Goal: Information Seeking & Learning: Learn about a topic

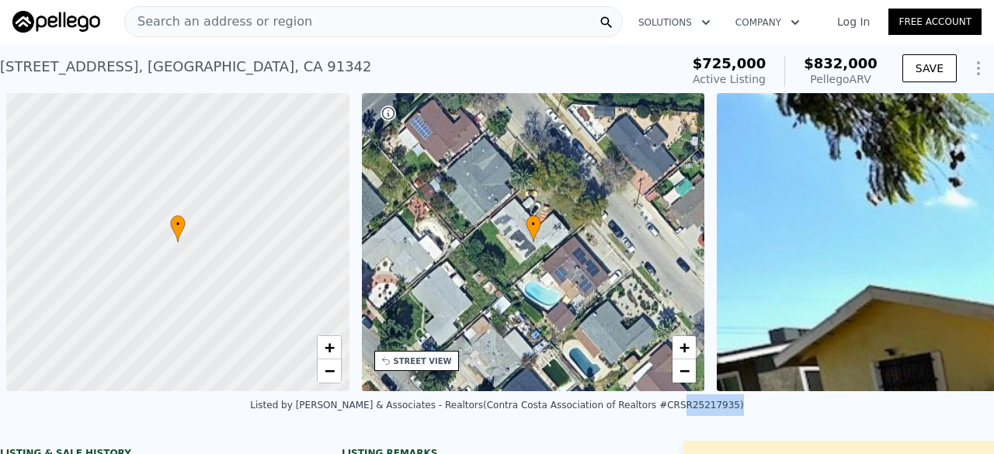
scroll to position [0, 361]
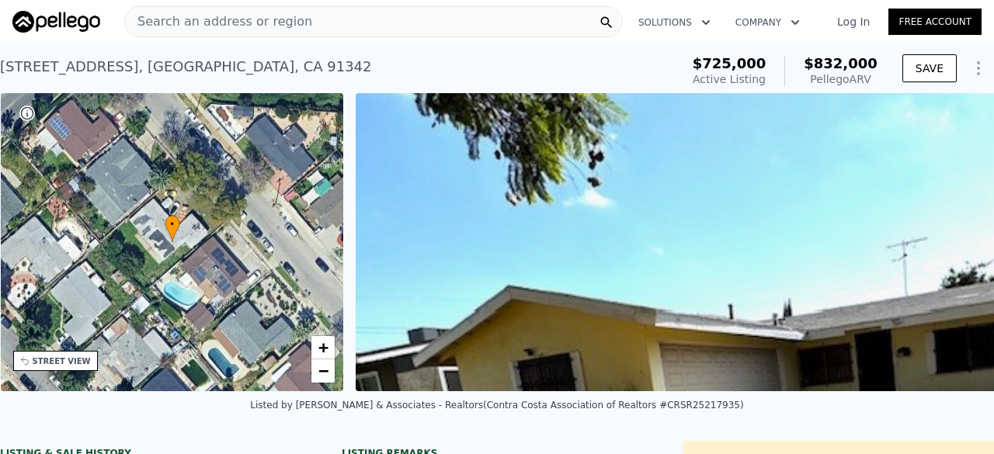
click at [270, 19] on span "Search an address or region" at bounding box center [218, 21] width 187 height 19
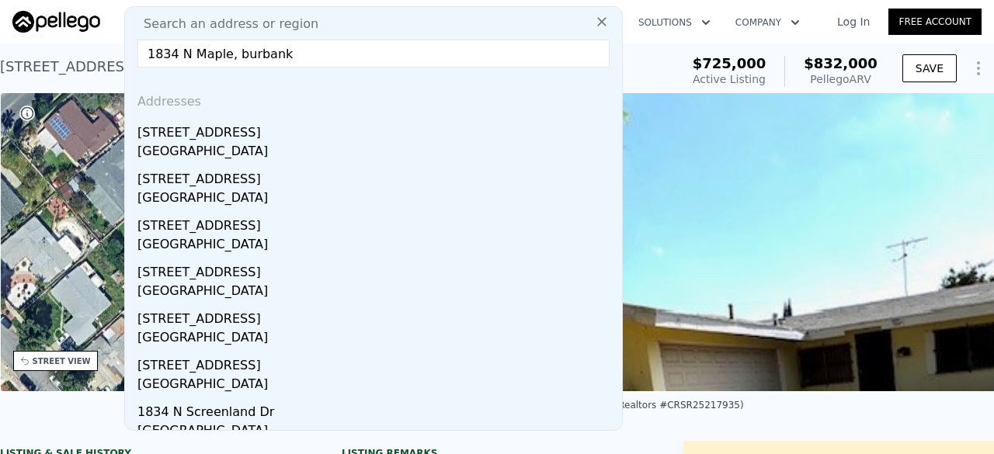
type input "1834 N Maple, burbank"
click at [301, 64] on input "1834 N Maple, burbank" at bounding box center [373, 54] width 472 height 28
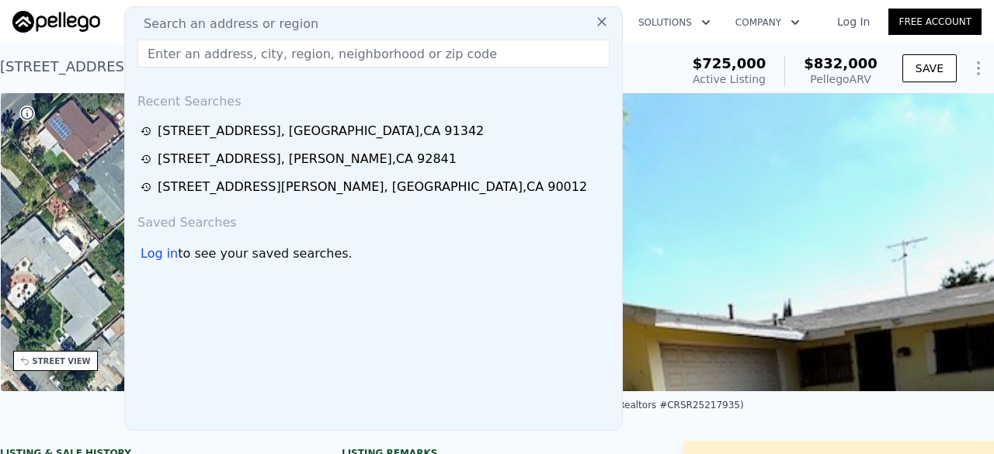
paste input "[STREET_ADDRESS]"
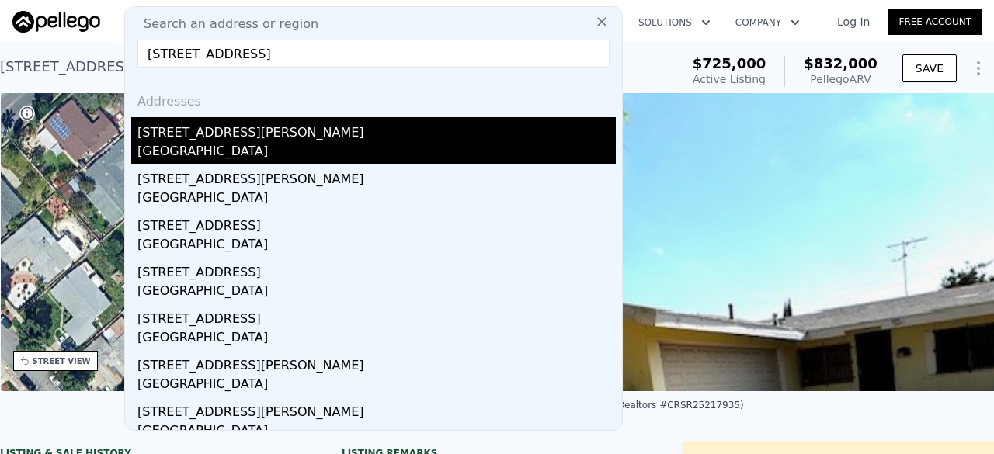
type input "[STREET_ADDRESS]"
click at [315, 134] on div "[STREET_ADDRESS][PERSON_NAME]" at bounding box center [376, 129] width 479 height 25
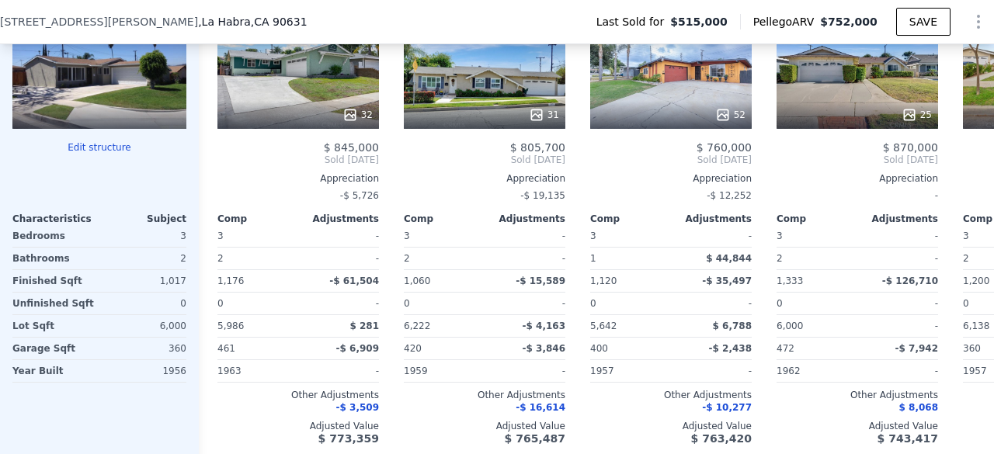
scroll to position [1734, 0]
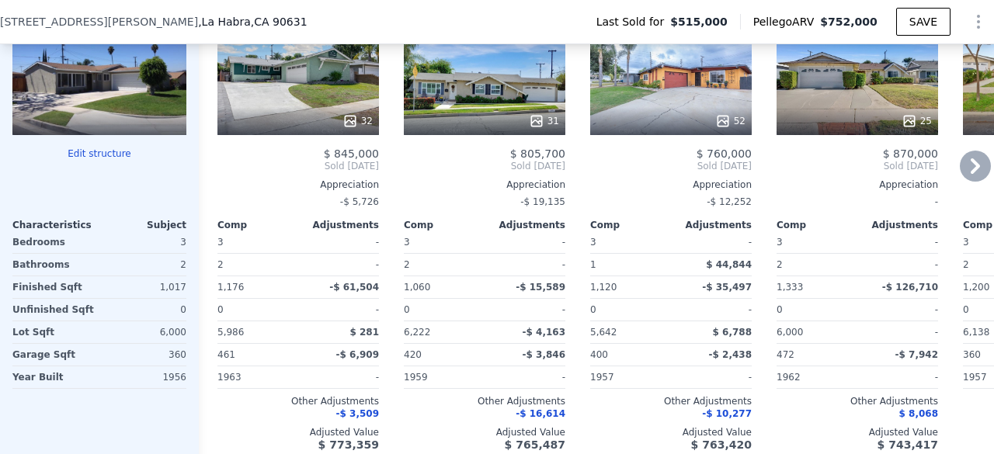
click at [336, 96] on div "32" at bounding box center [299, 79] width 162 height 112
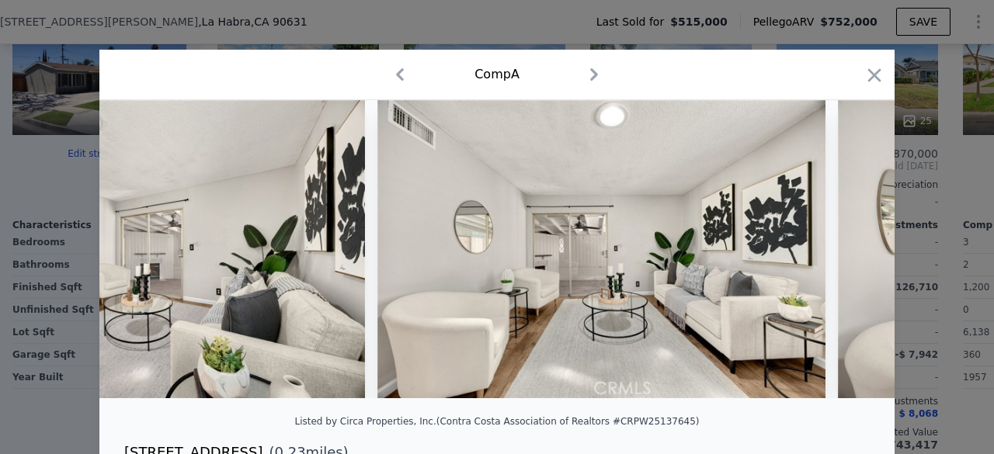
scroll to position [0, 1147]
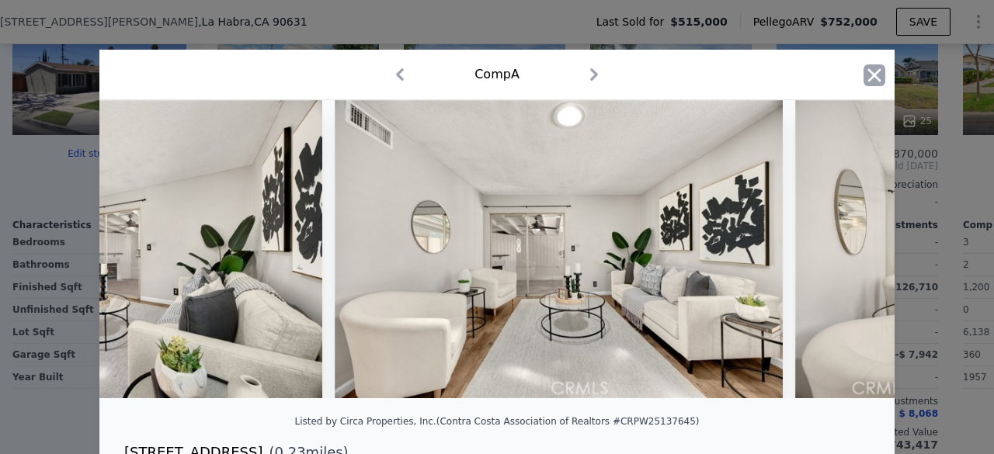
click at [868, 75] on icon "button" at bounding box center [874, 74] width 13 height 13
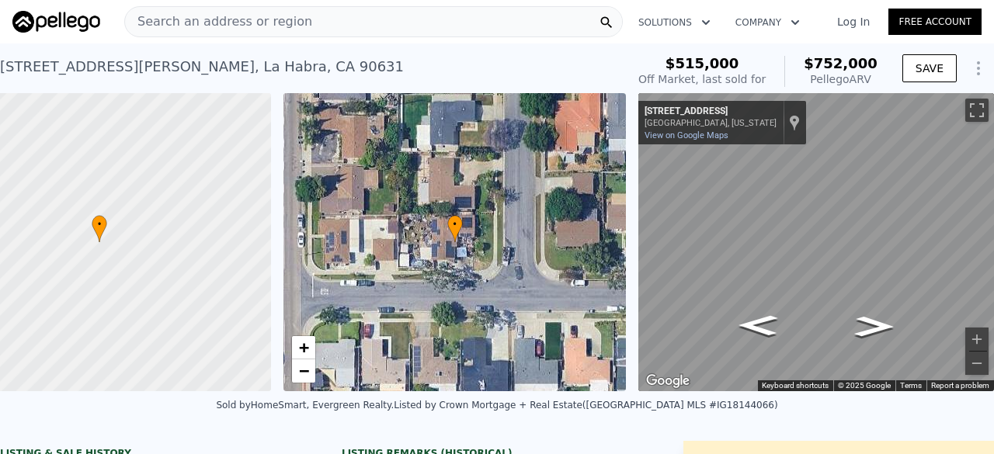
click at [249, 29] on span "Search an address or region" at bounding box center [218, 21] width 187 height 19
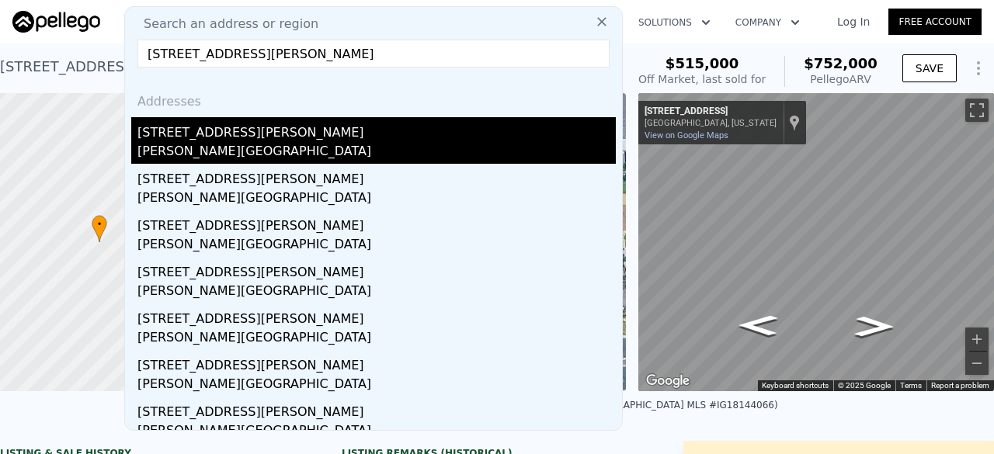
type input "[STREET_ADDRESS][PERSON_NAME]"
click at [216, 137] on div "[STREET_ADDRESS][PERSON_NAME]" at bounding box center [376, 129] width 479 height 25
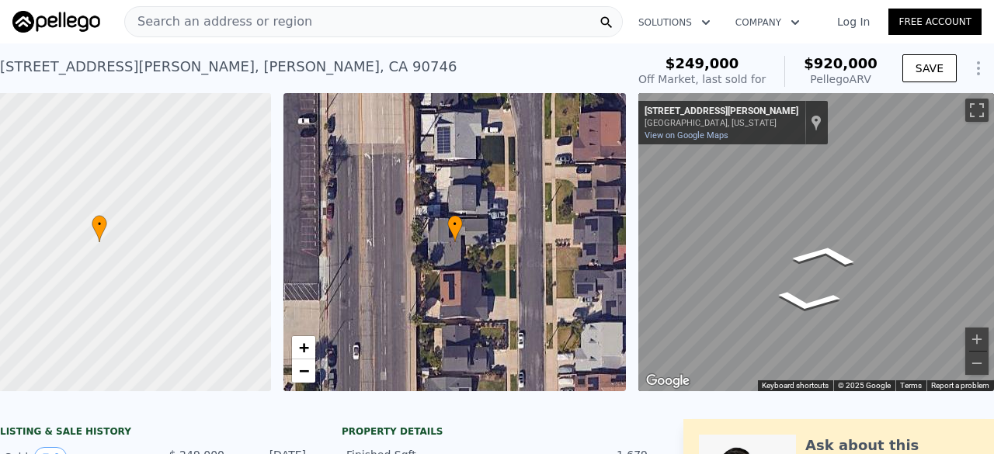
click at [562, 167] on div "• + − • + − ← Move left → Move right ↑ Move up ↓ Move down + Zoom in - Zoom out…" at bounding box center [497, 242] width 994 height 298
click at [599, 237] on div "• + − • + − ← Move left → Move right ↑ Move up ↓ Move down + Zoom in - Zoom out…" at bounding box center [497, 242] width 994 height 298
click at [571, 293] on div "• + − • + − ← Move left → Move right ↑ Move up ↓ Move down + Zoom in - Zoom out…" at bounding box center [497, 242] width 994 height 298
click at [515, 240] on div "• + − • + − ← Move left → Move right ↑ Move up ↓ Move down + Zoom in - Zoom out…" at bounding box center [497, 242] width 994 height 298
